Goal: Task Accomplishment & Management: Use online tool/utility

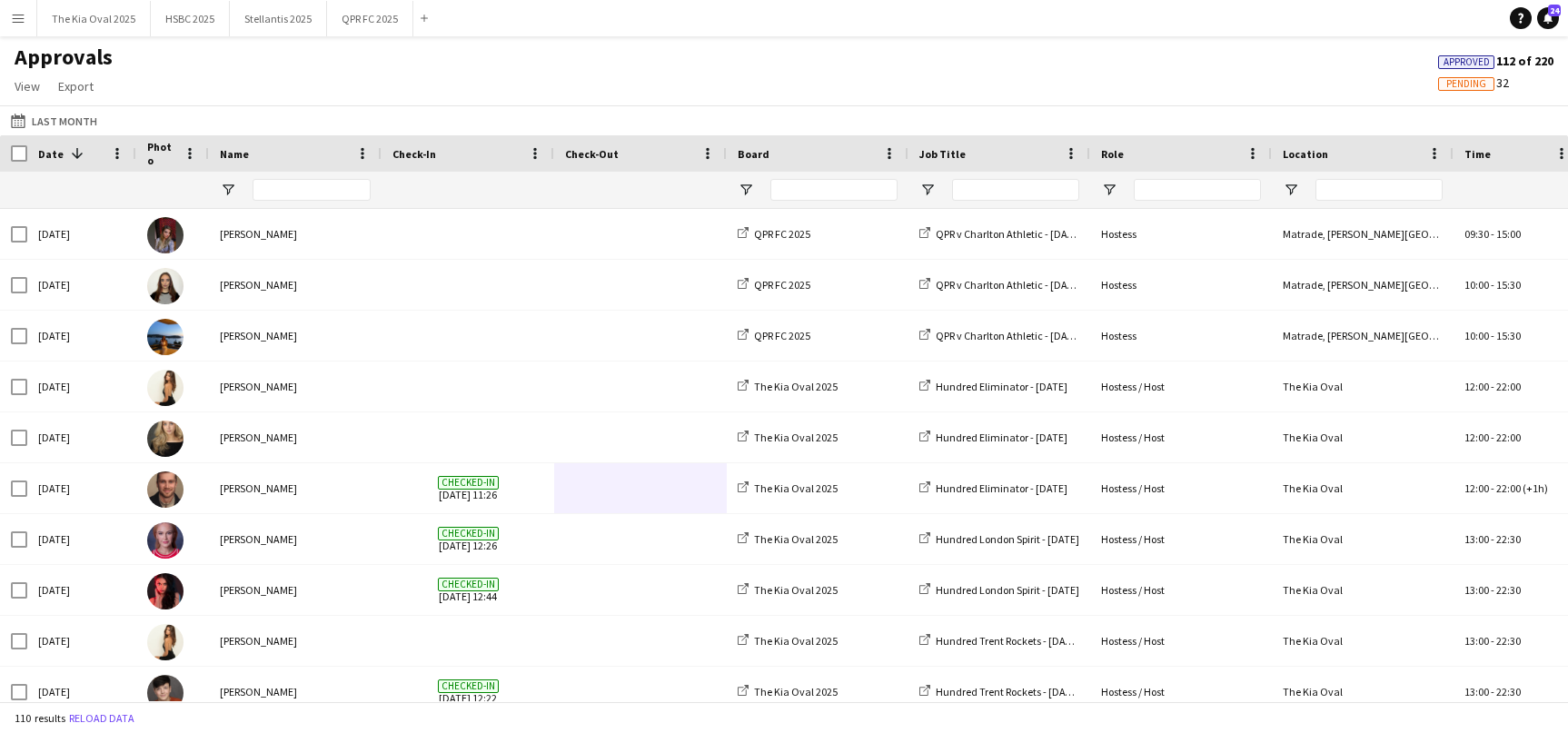
click at [16, 18] on app-icon "Menu" at bounding box center [18, 18] width 15 height 15
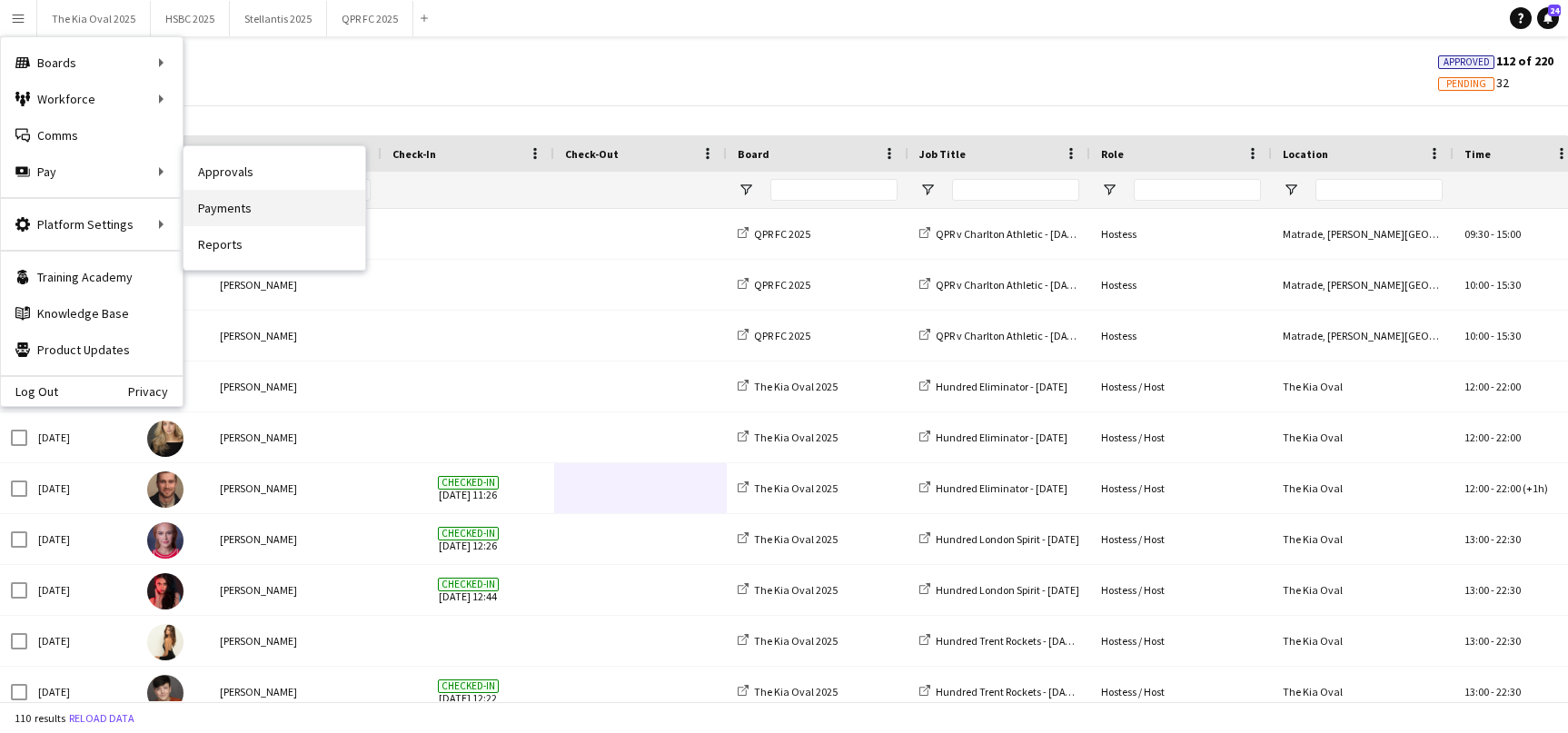
click at [269, 204] on link "Payments" at bounding box center [274, 208] width 181 height 36
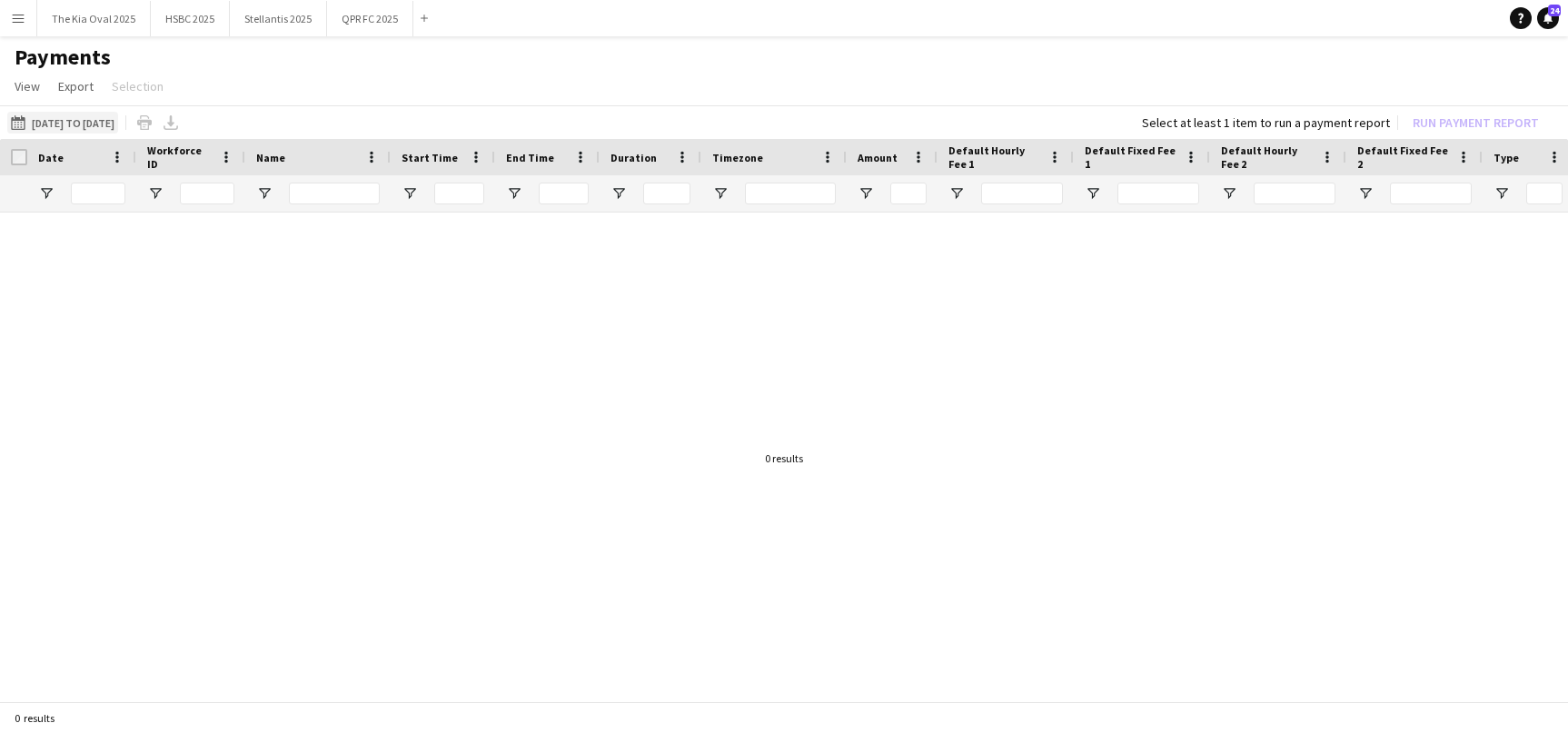
click at [93, 117] on button "[DATE] to [DATE] [DATE] to [DATE]" at bounding box center [62, 122] width 111 height 22
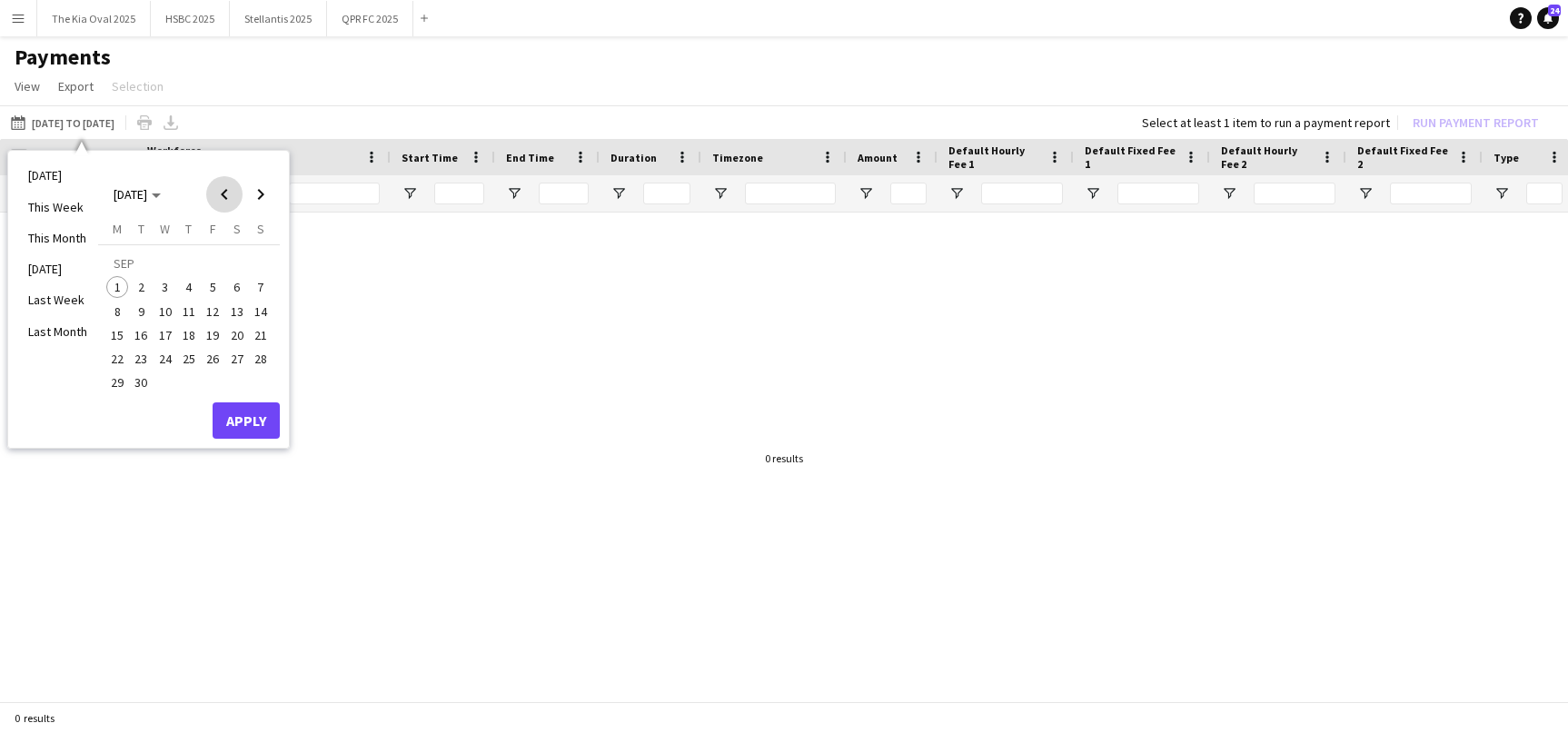
click at [220, 180] on span "Previous month" at bounding box center [224, 194] width 36 height 36
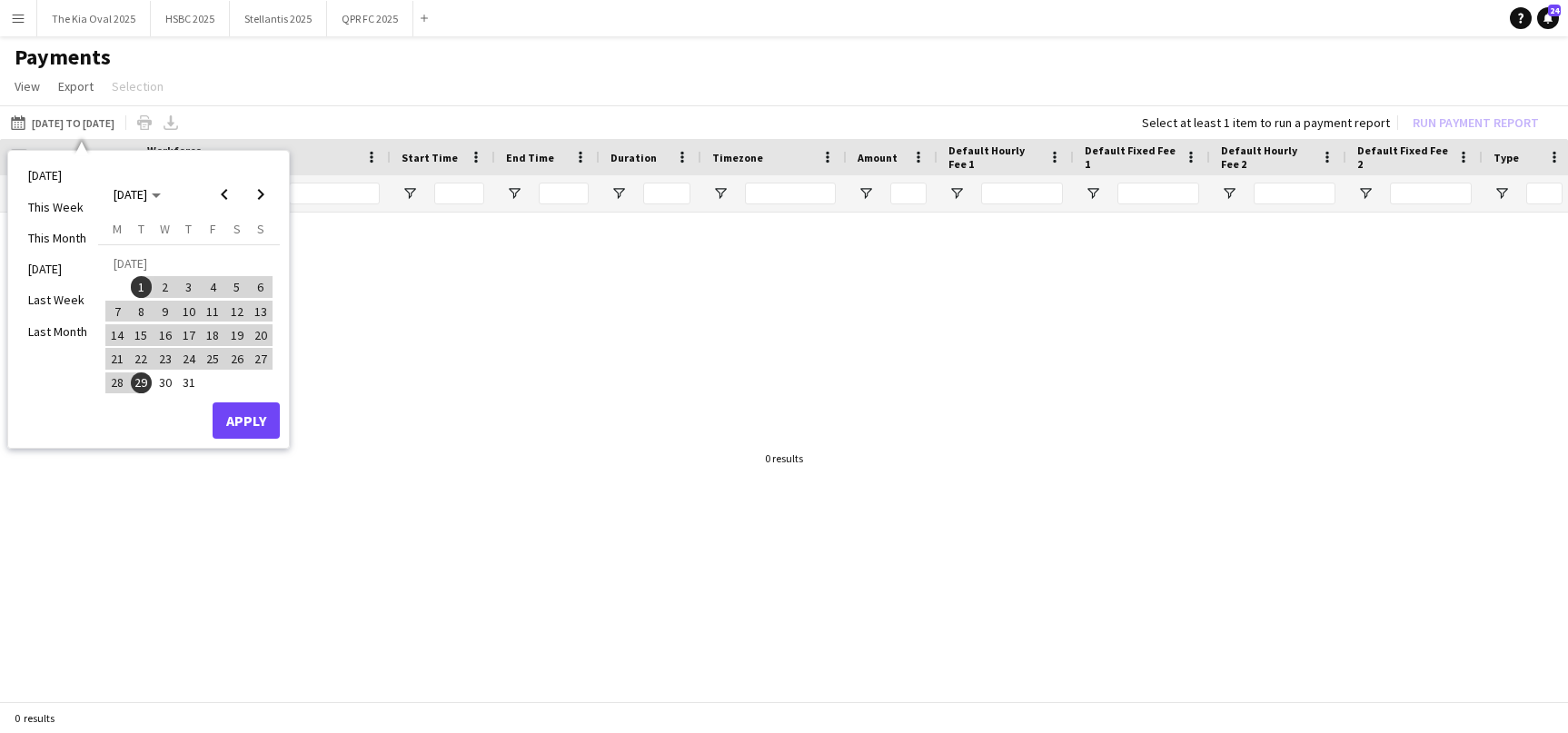
click at [164, 380] on span "30" at bounding box center [165, 383] width 22 height 22
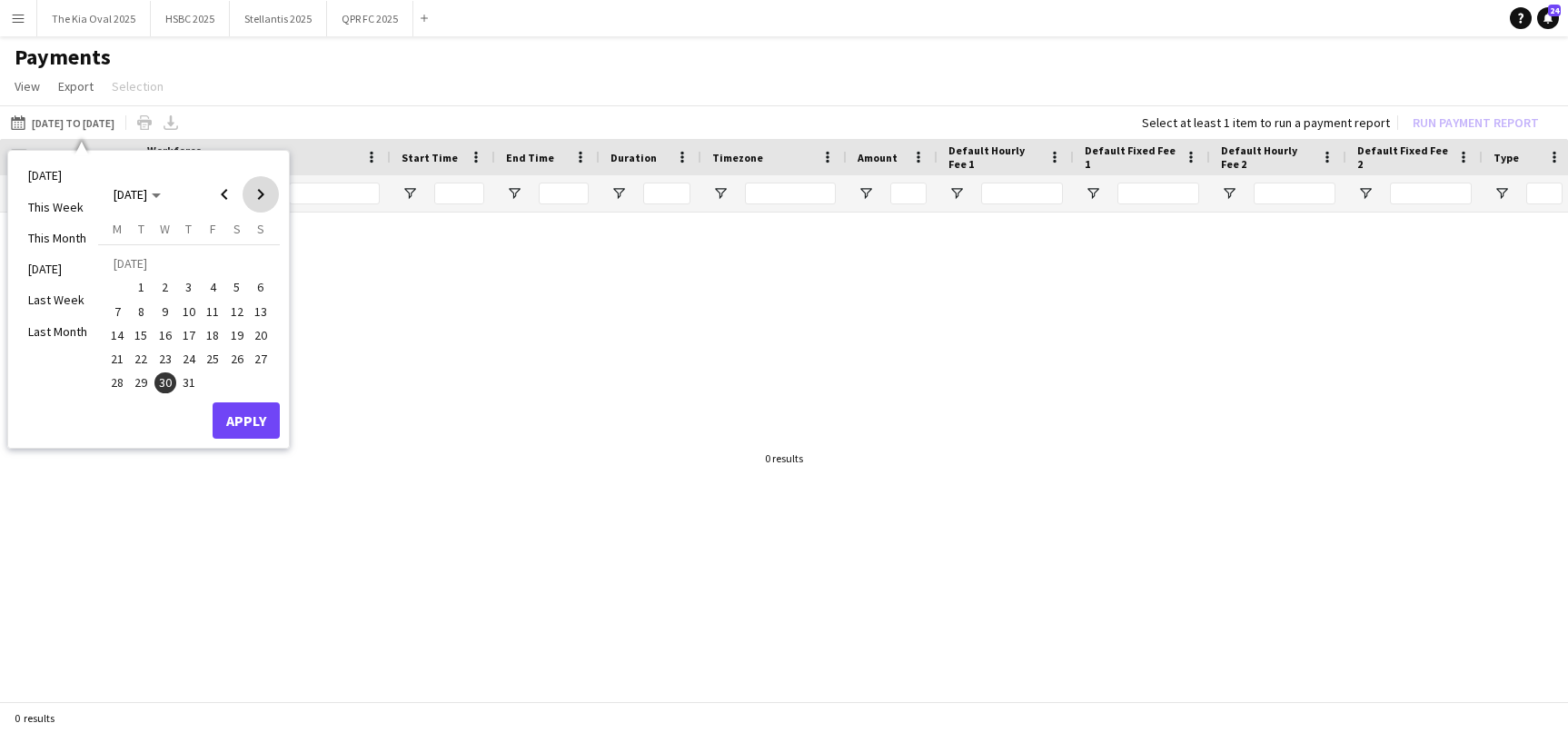
click at [260, 189] on span "Next month" at bounding box center [260, 194] width 36 height 36
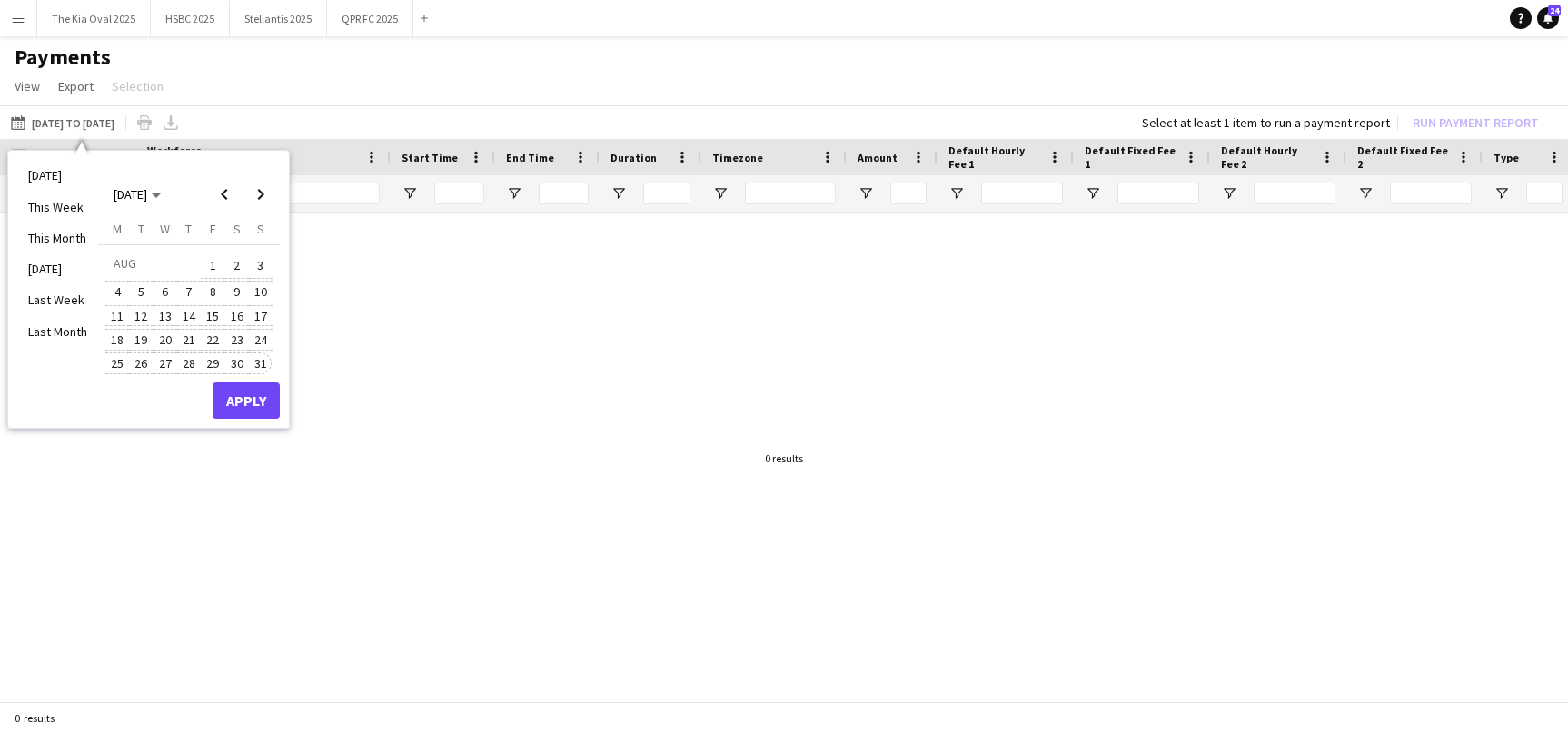
click at [262, 366] on span "31" at bounding box center [261, 364] width 22 height 22
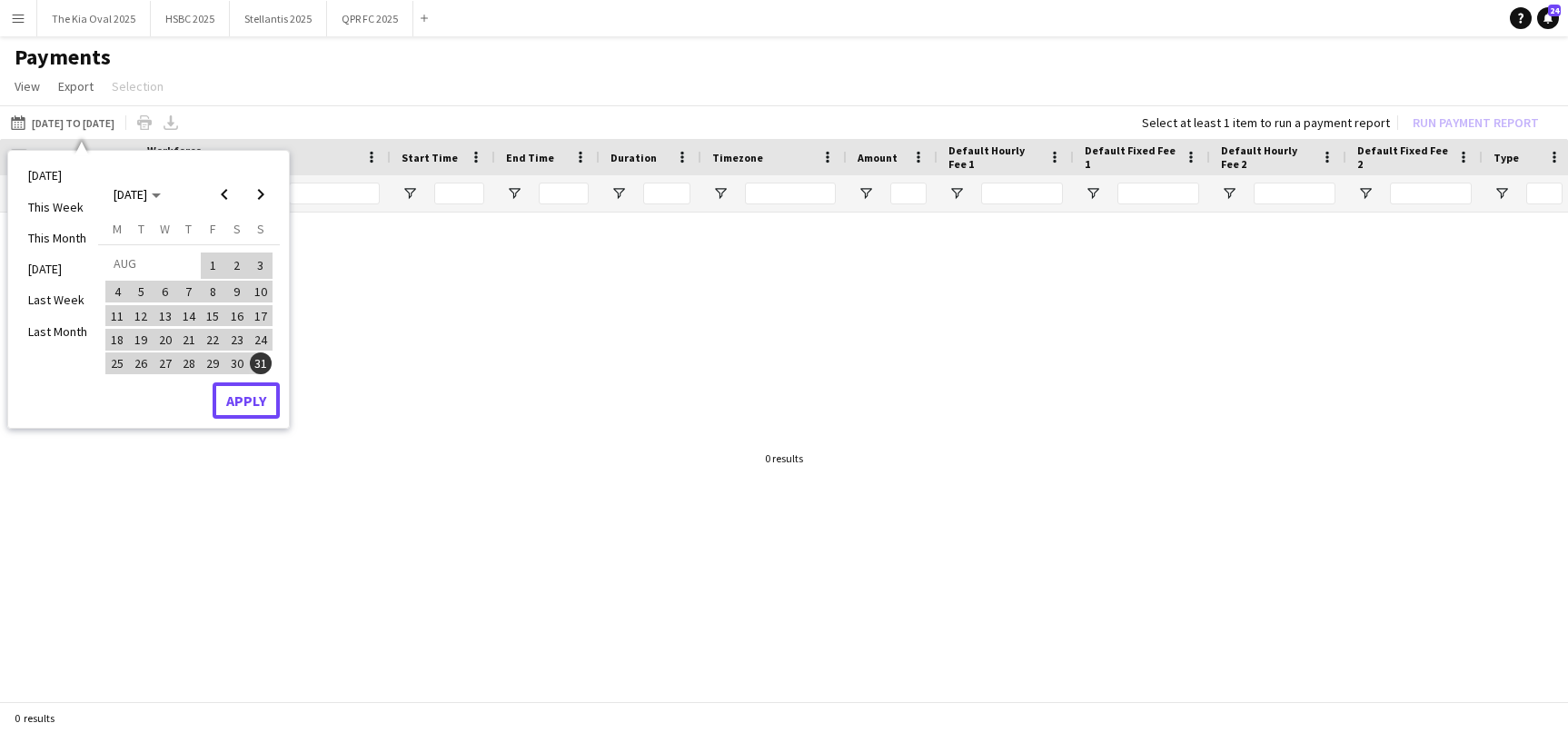
click at [262, 406] on button "Apply" at bounding box center [245, 400] width 67 height 36
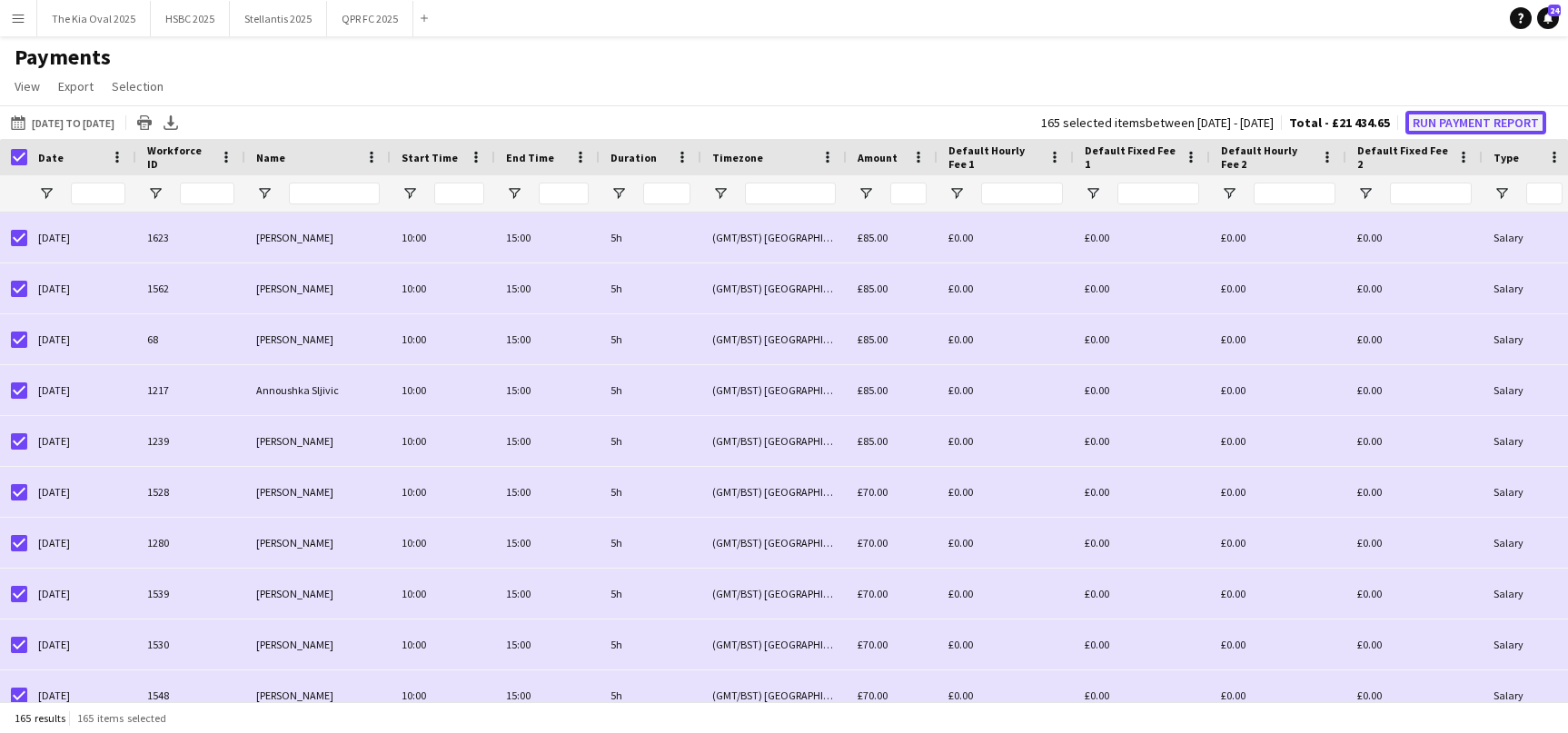
click at [1467, 126] on button "Run Payment Report" at bounding box center [1475, 122] width 140 height 24
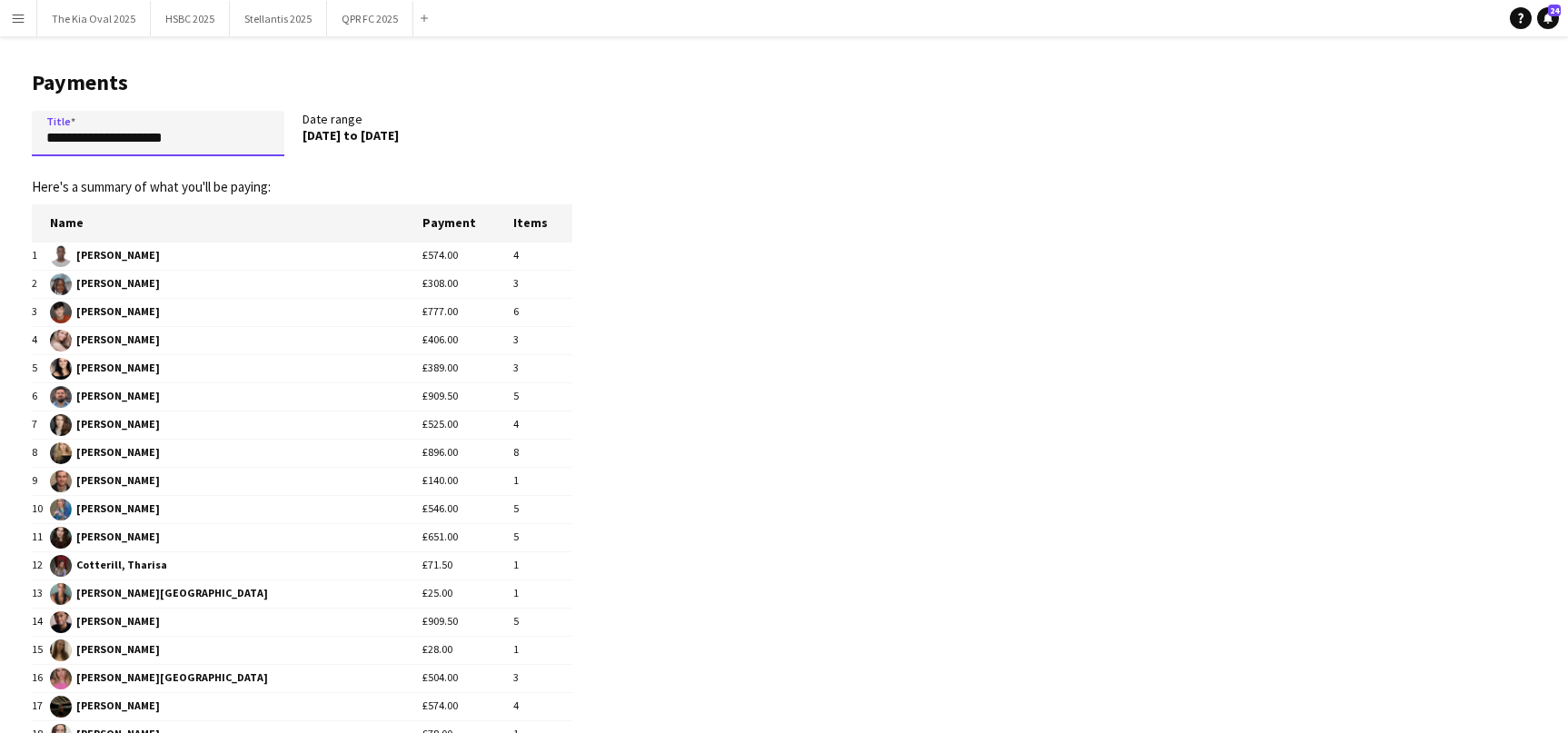
click at [236, 138] on input "**********" at bounding box center [158, 133] width 253 height 46
type input "**********"
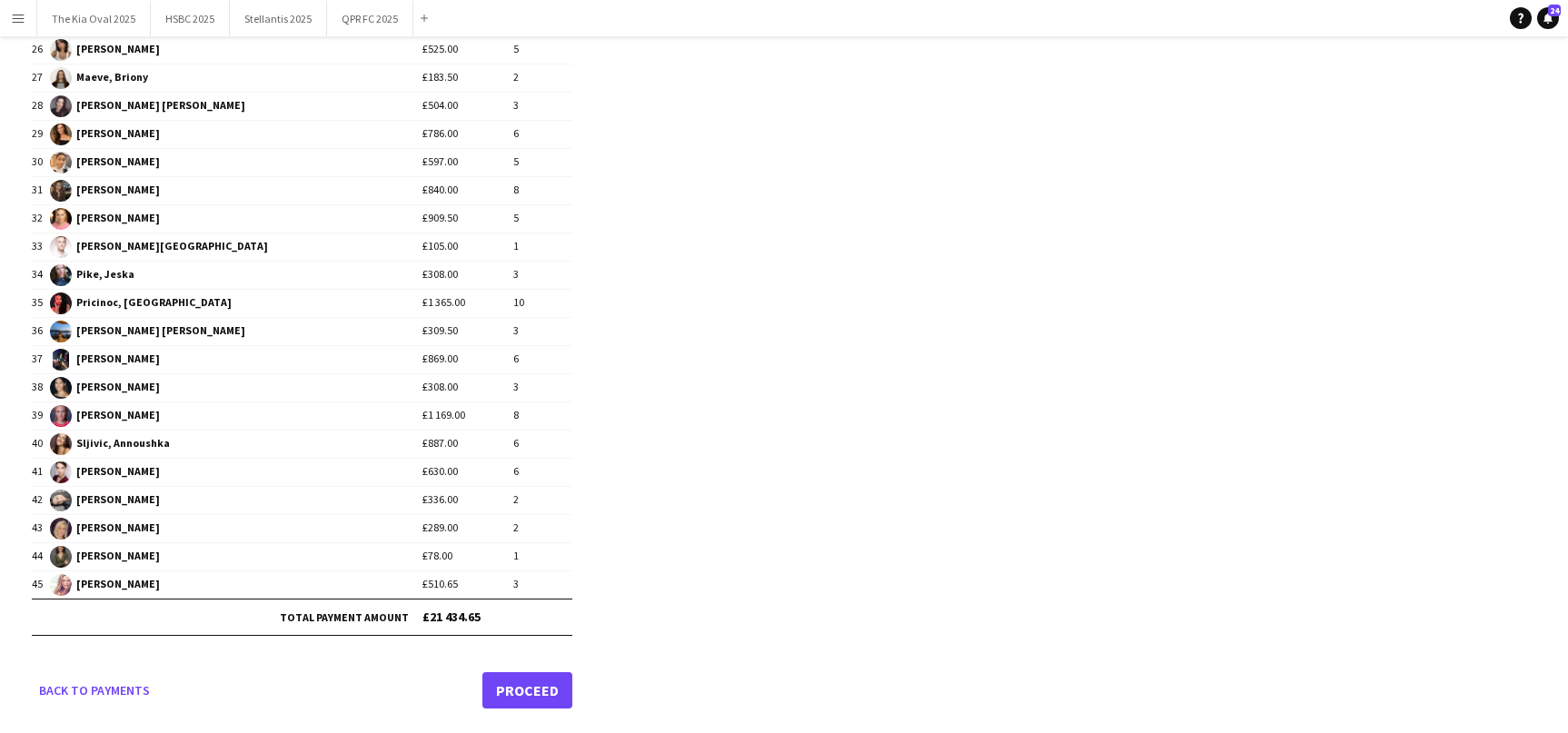
scroll to position [912, 0]
